Goal: Navigation & Orientation: Go to known website

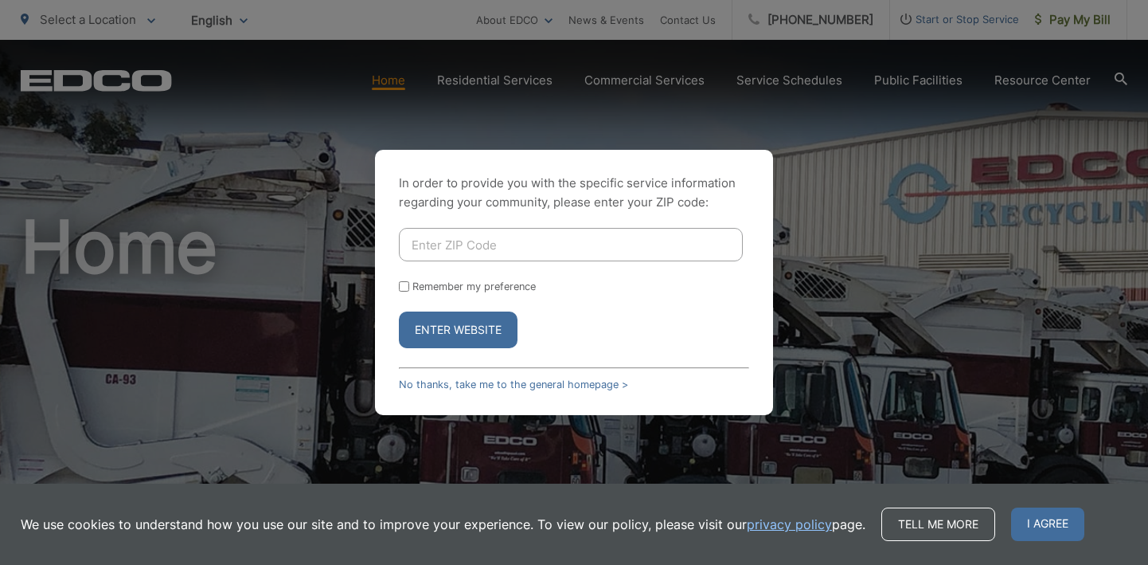
click at [639, 252] on input "Enter ZIP Code" at bounding box center [571, 244] width 344 height 33
type input "92101"
click at [436, 282] on label "Remember my preference" at bounding box center [473, 286] width 123 height 12
click at [409, 282] on input "Remember my preference" at bounding box center [404, 286] width 10 height 10
checkbox input "true"
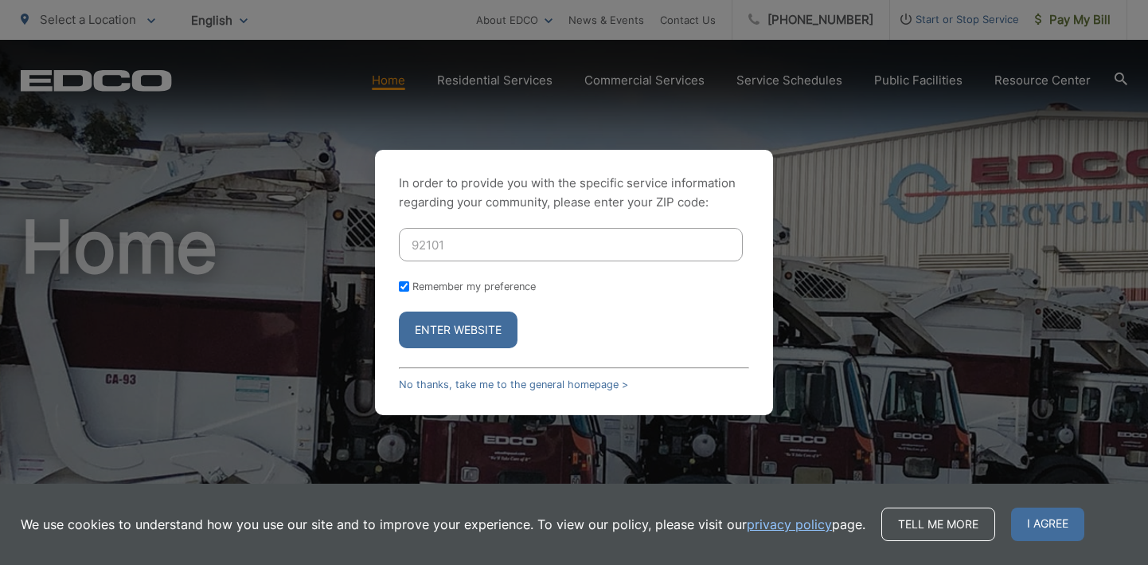
click at [424, 321] on button "Enter Website" at bounding box center [458, 329] width 119 height 37
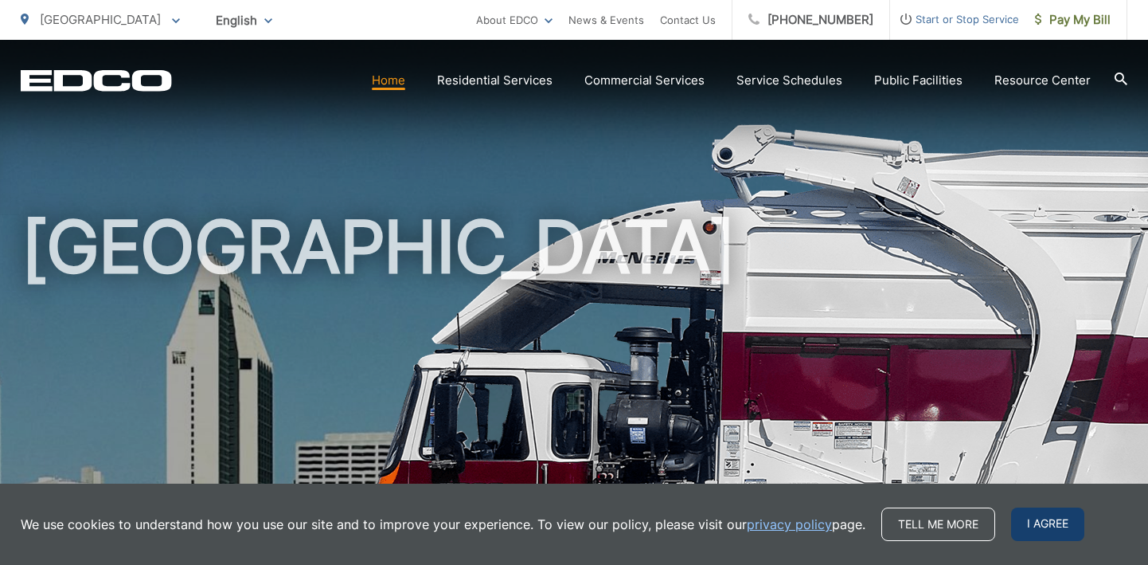
click at [1025, 518] on span "I agree" at bounding box center [1047, 523] width 73 height 33
